Goal: Information Seeking & Learning: Learn about a topic

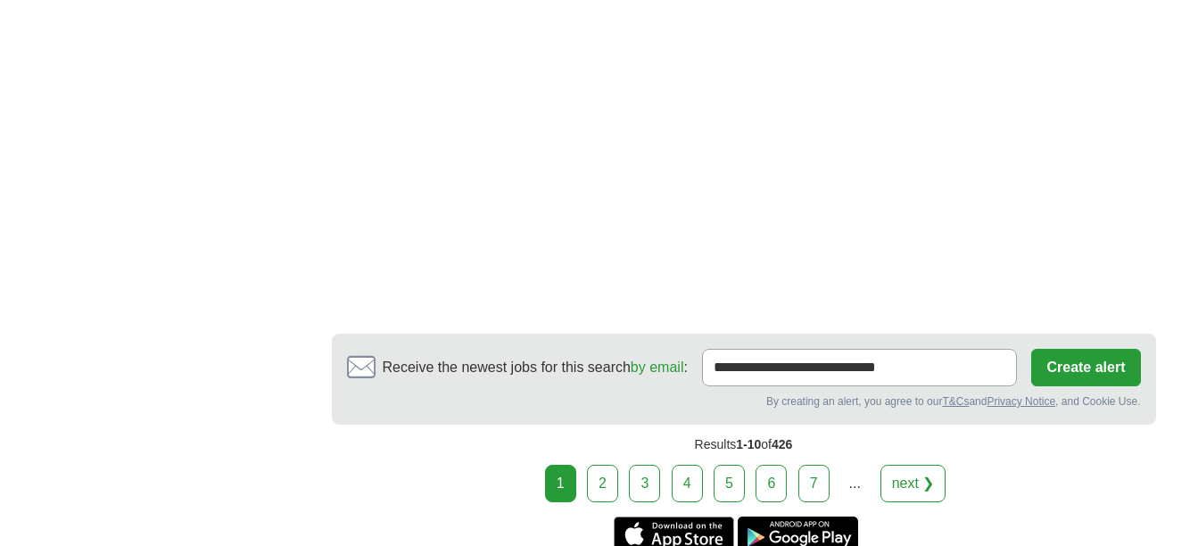
scroll to position [3246, 0]
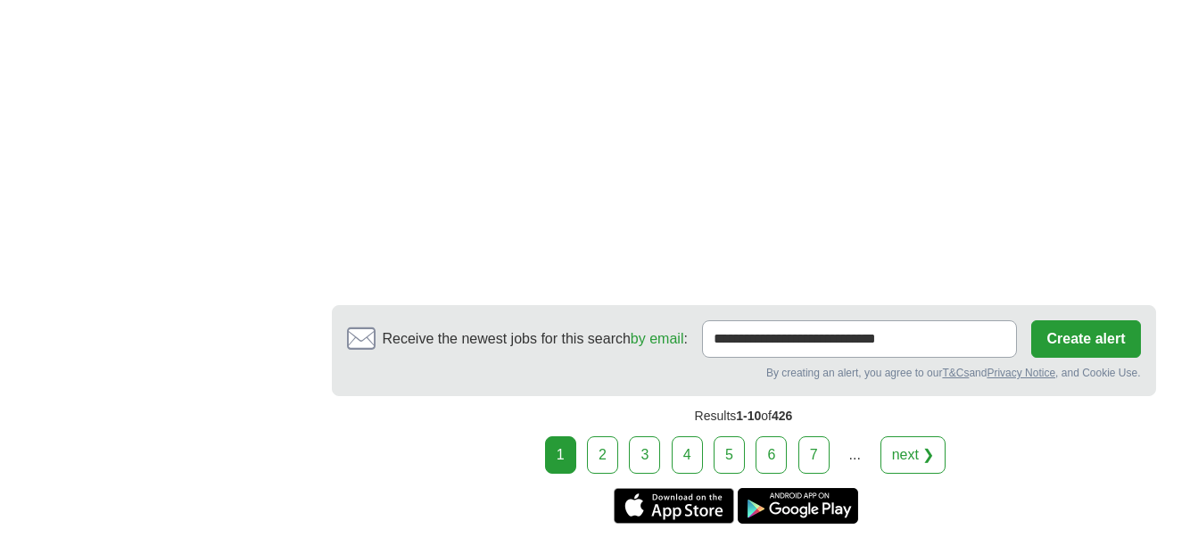
click at [608, 436] on link "2" at bounding box center [602, 454] width 31 height 37
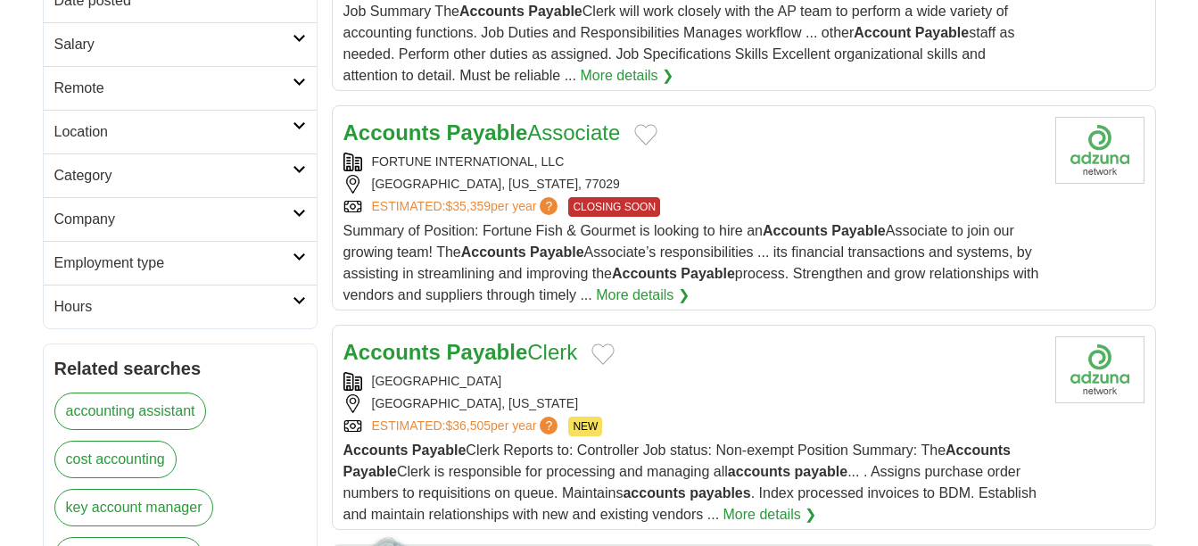
scroll to position [403, 0]
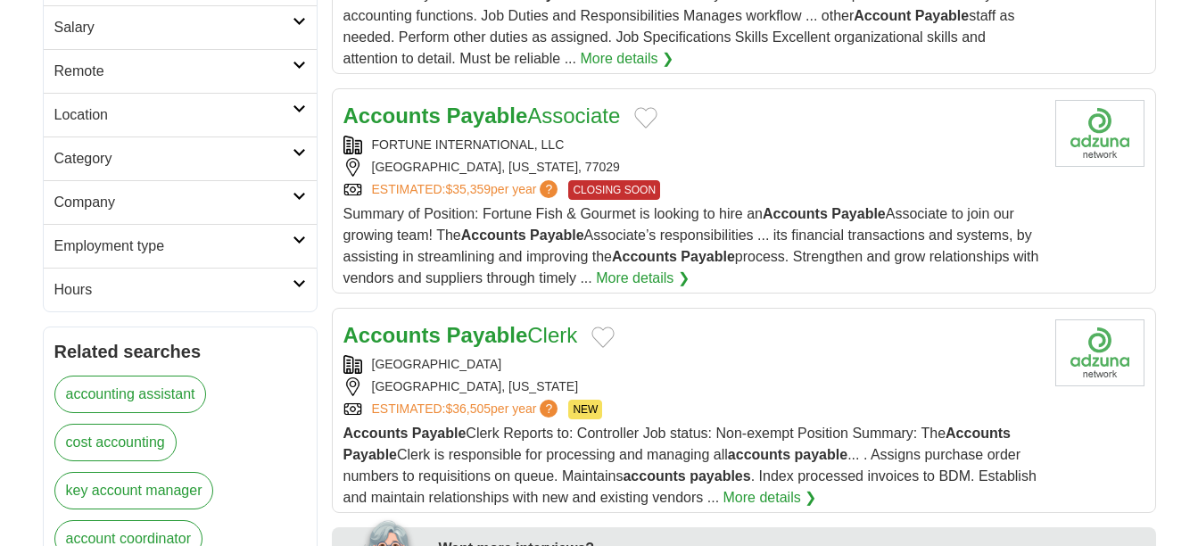
click at [563, 118] on link "Accounts Payable Associate" at bounding box center [481, 115] width 277 height 24
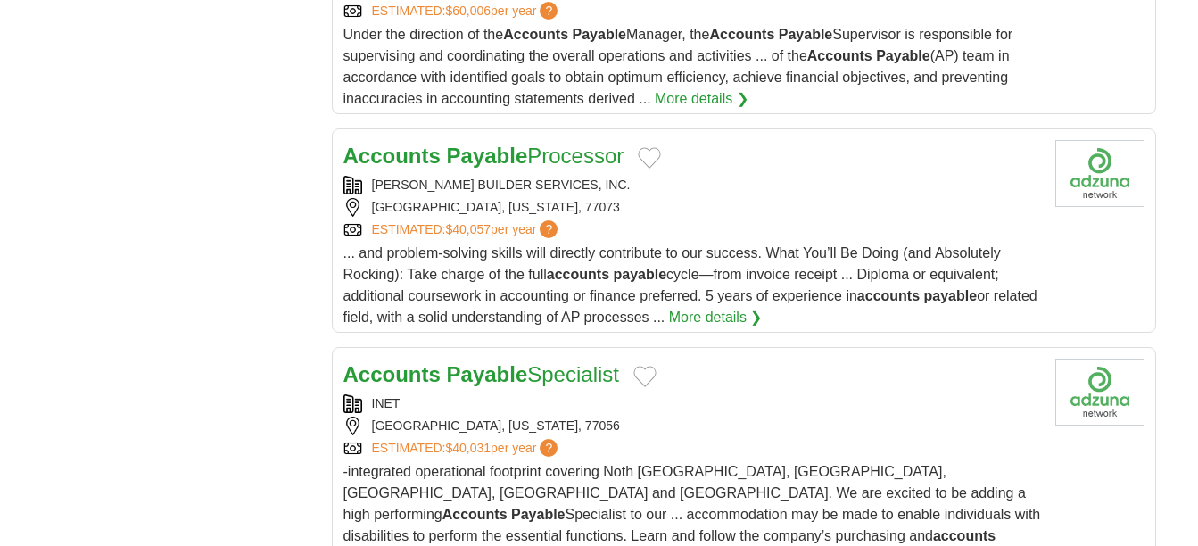
scroll to position [2088, 0]
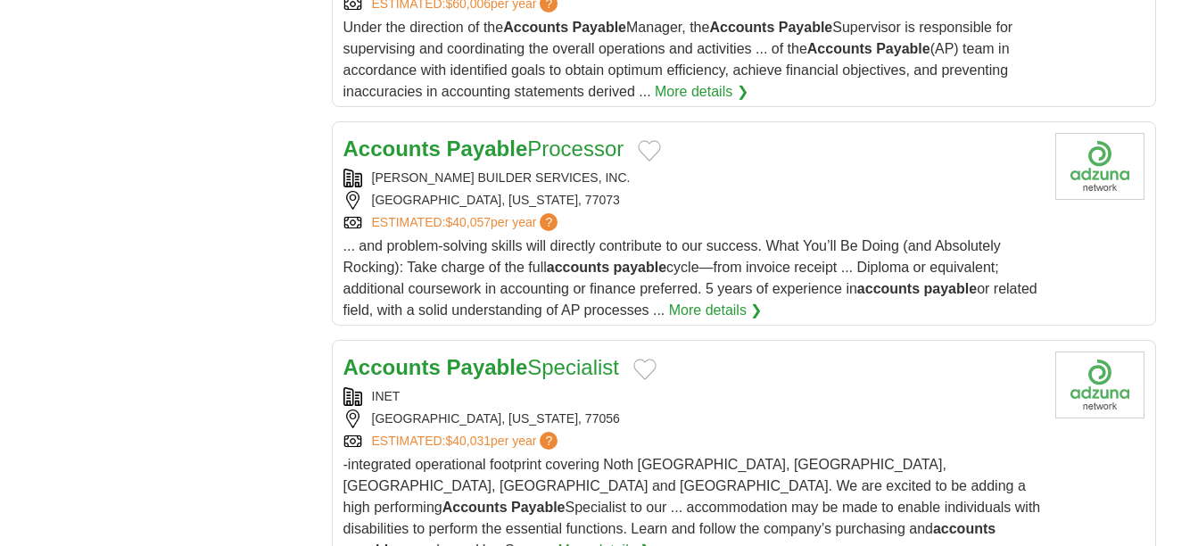
click at [505, 136] on strong "Payable" at bounding box center [487, 148] width 81 height 24
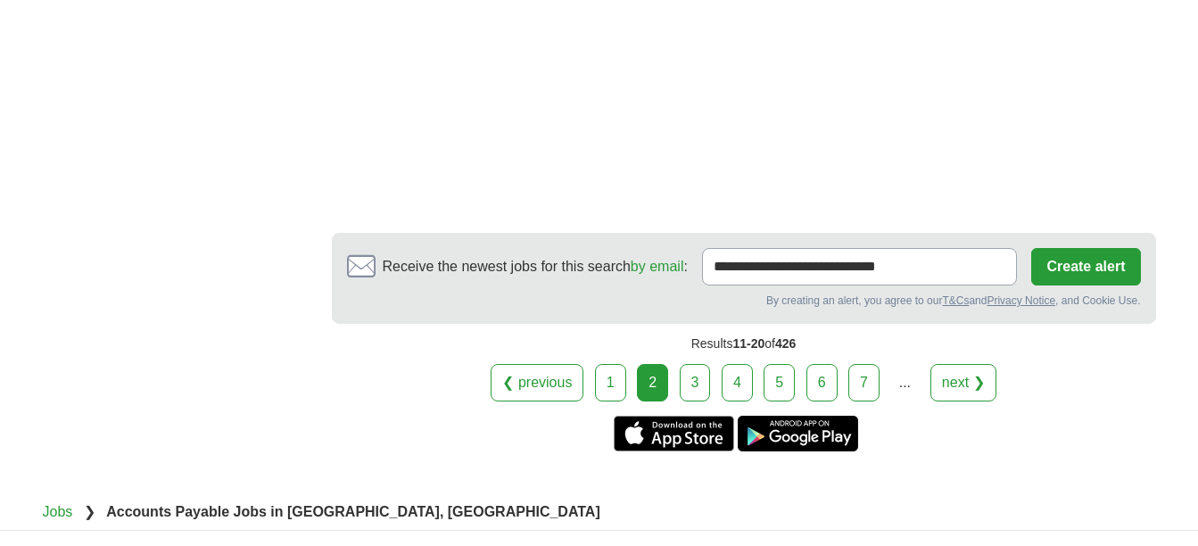
scroll to position [3362, 0]
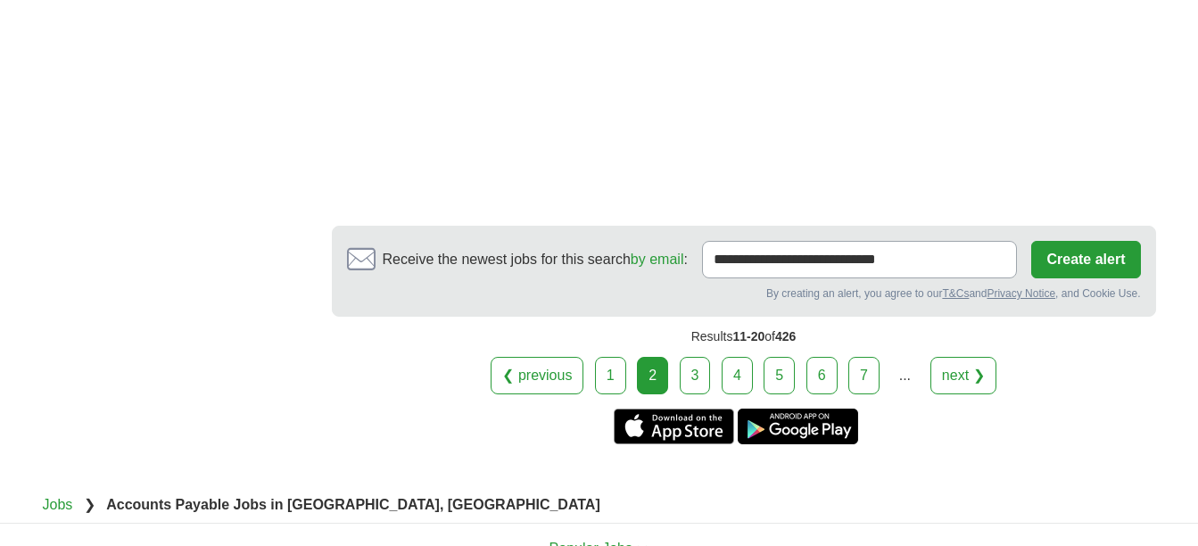
click at [692, 357] on link "3" at bounding box center [695, 375] width 31 height 37
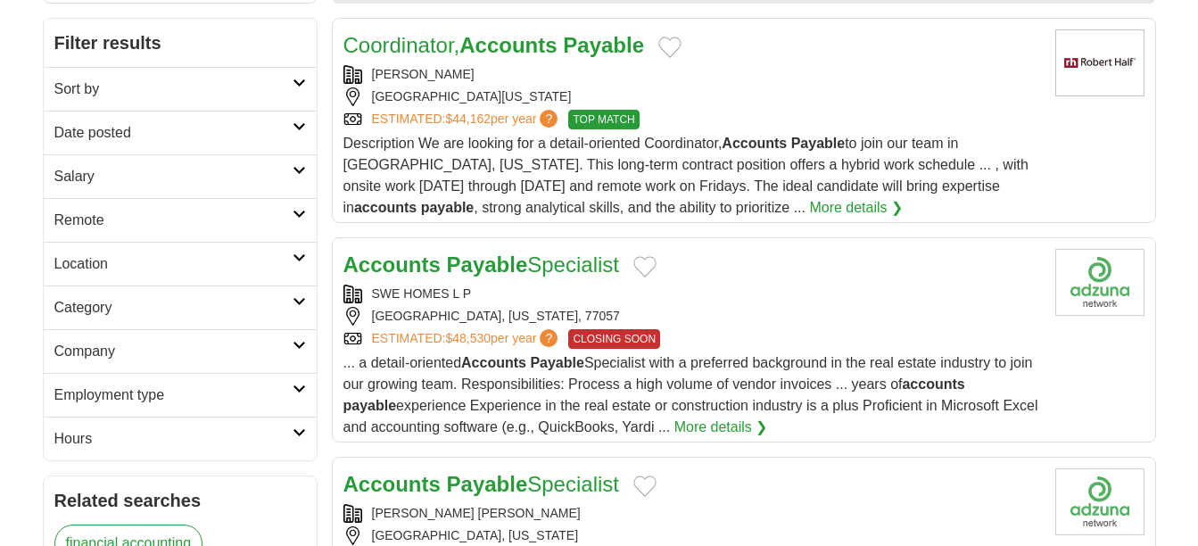
scroll to position [270, 0]
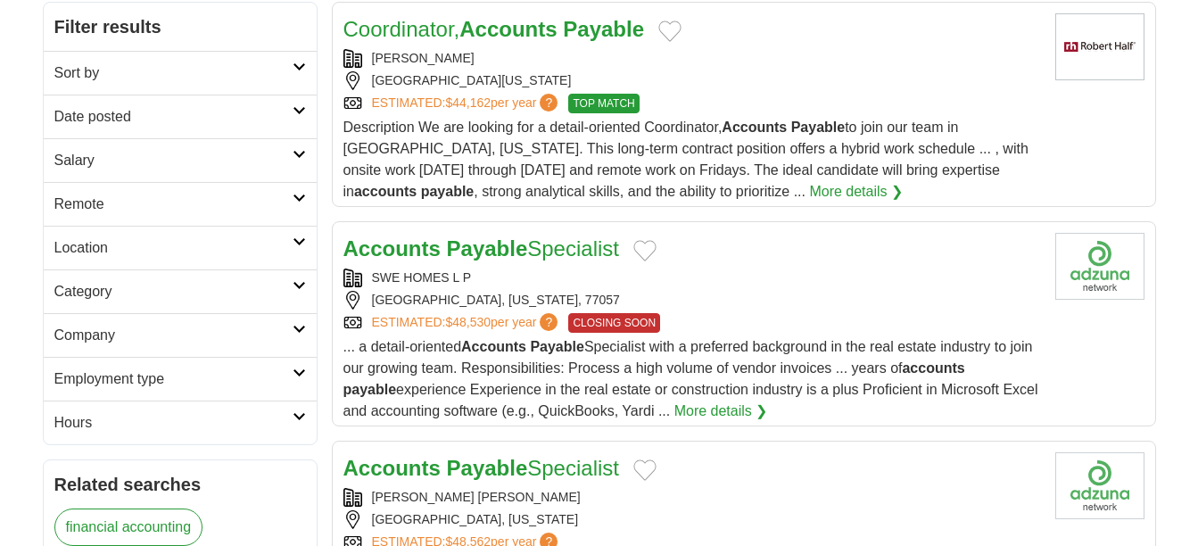
click at [809, 187] on link "More details ❯" at bounding box center [856, 191] width 94 height 21
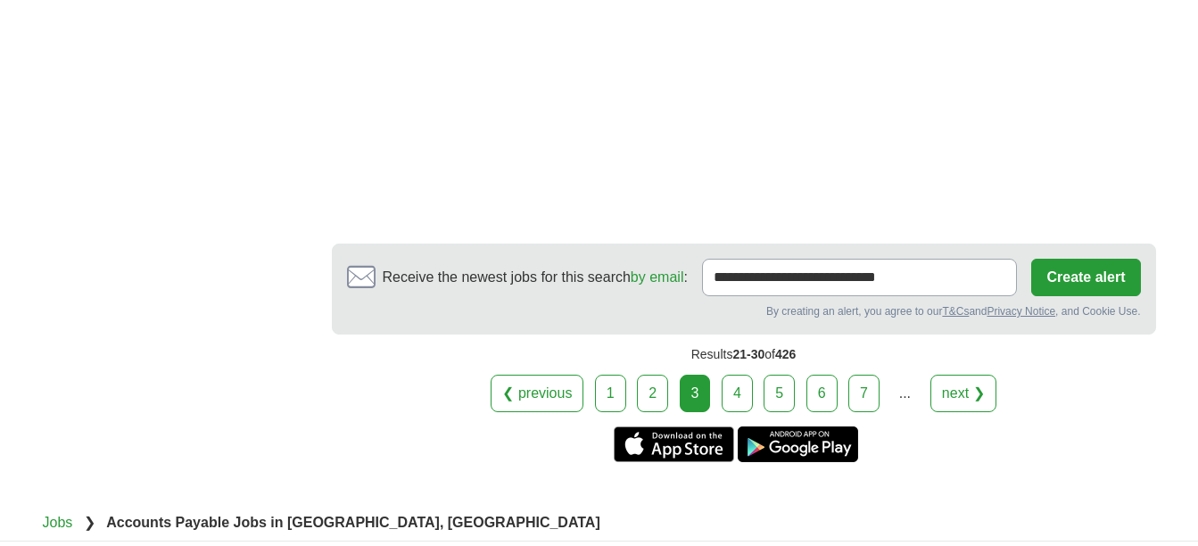
scroll to position [3312, 0]
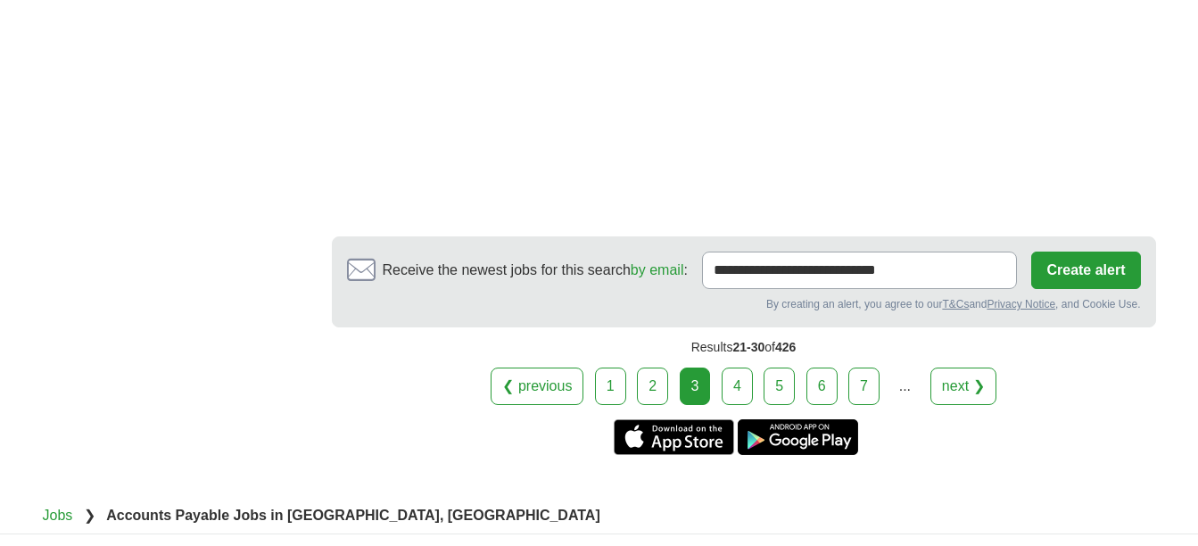
click at [737, 387] on link "4" at bounding box center [737, 385] width 31 height 37
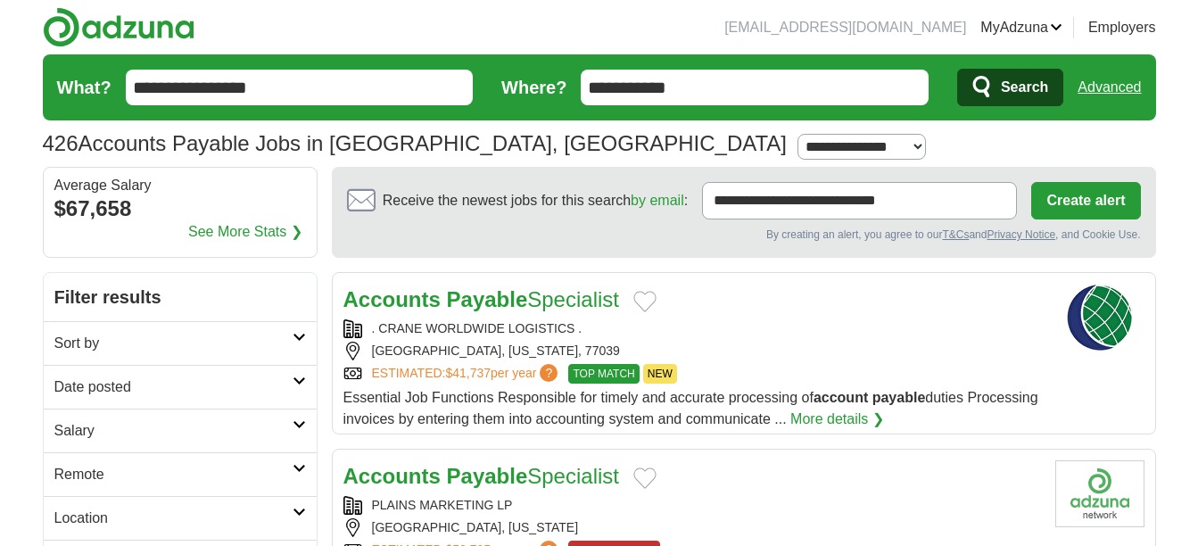
click at [467, 298] on strong "Payable" at bounding box center [487, 299] width 81 height 24
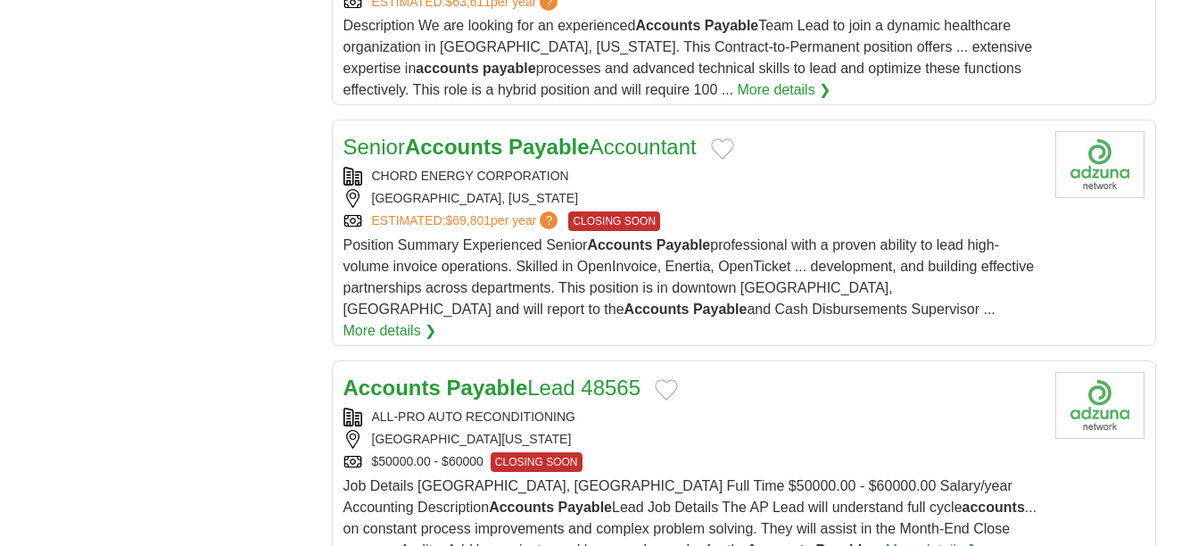
scroll to position [1729, 0]
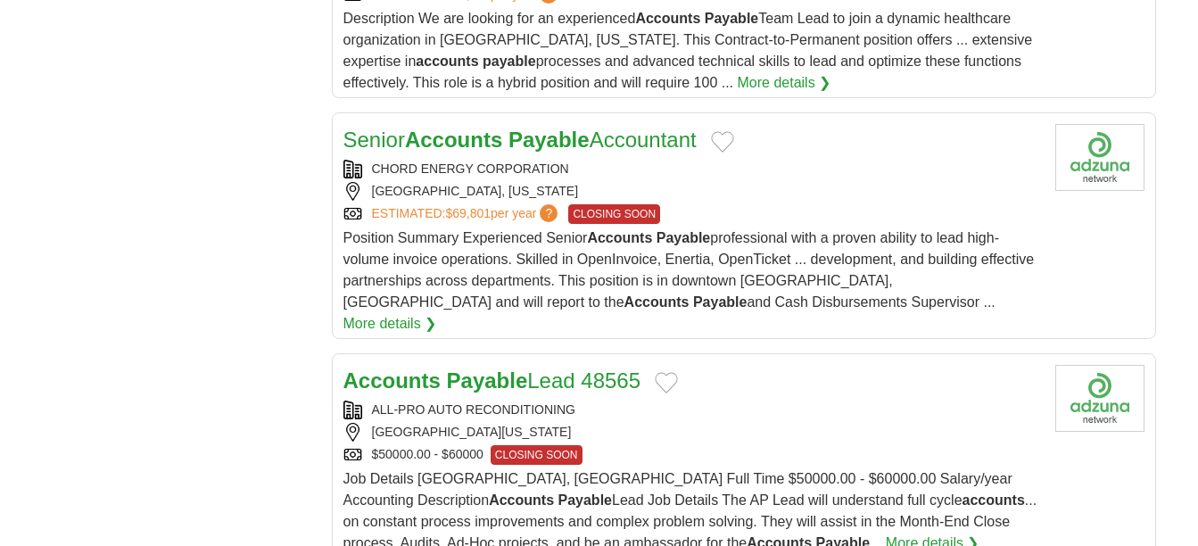
click at [640, 138] on link "Senior Accounts Payable Accountant" at bounding box center [519, 140] width 353 height 24
click at [590, 136] on strong "Payable" at bounding box center [548, 140] width 81 height 24
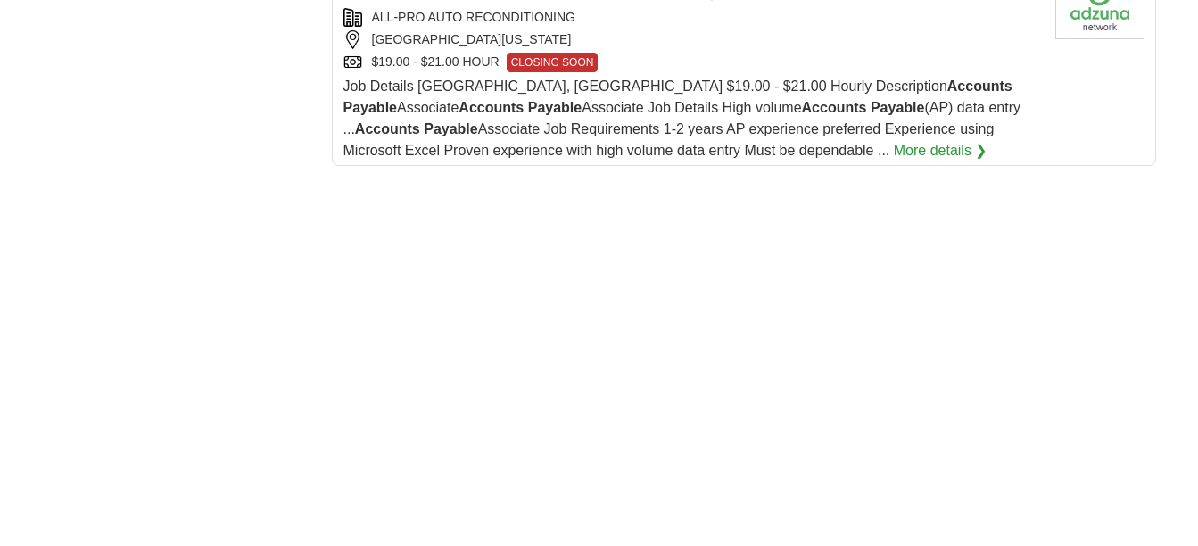
scroll to position [2377, 0]
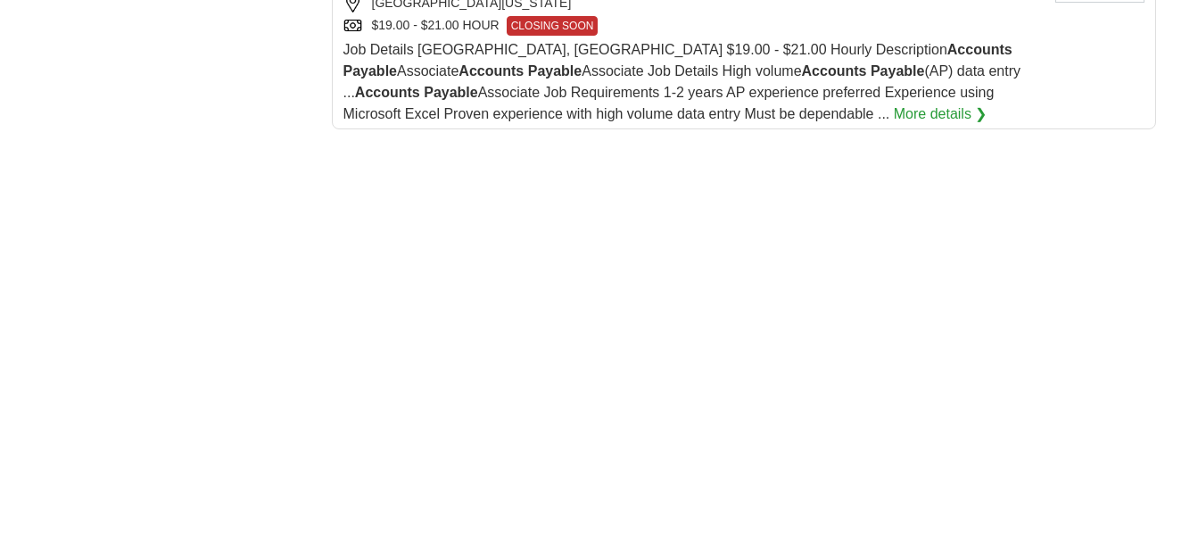
drag, startPoint x: 1190, startPoint y: 371, endPoint x: 1189, endPoint y: 420, distance: 49.1
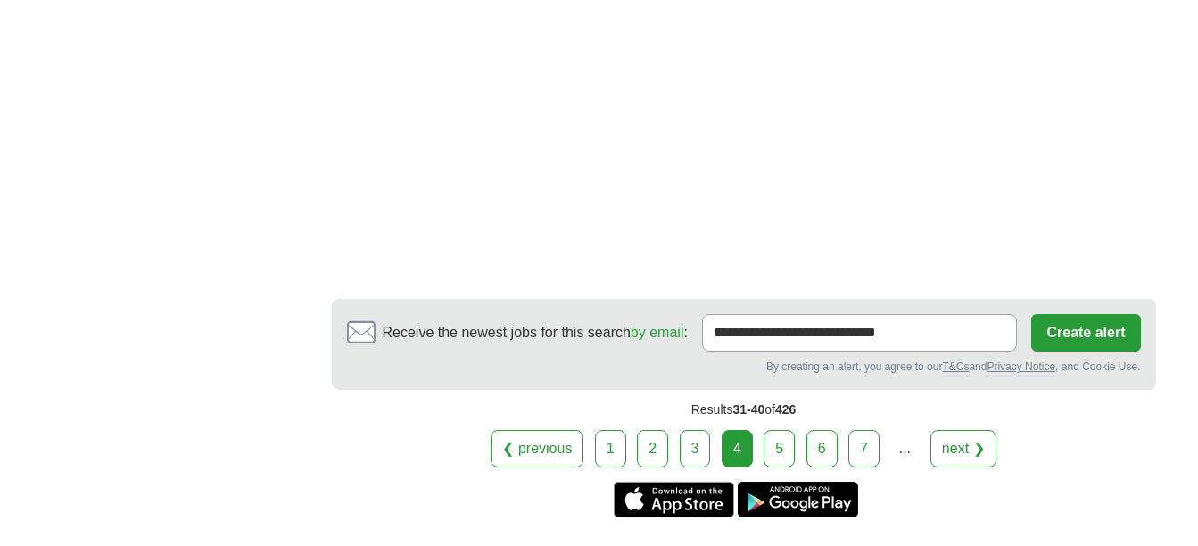
scroll to position [3338, 0]
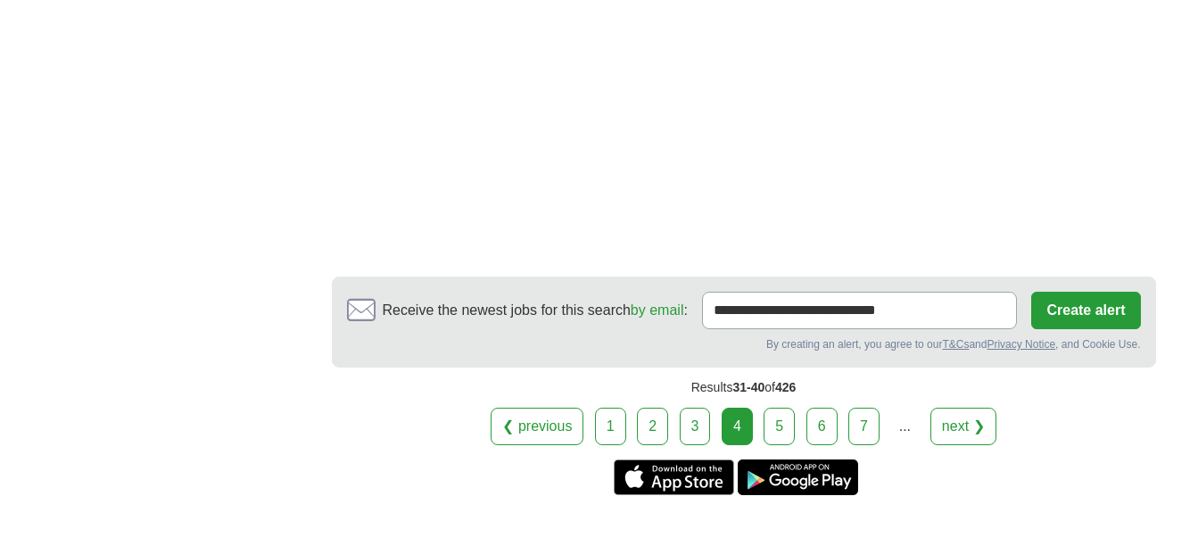
click at [777, 408] on link "5" at bounding box center [778, 426] width 31 height 37
